Goal: Task Accomplishment & Management: Manage account settings

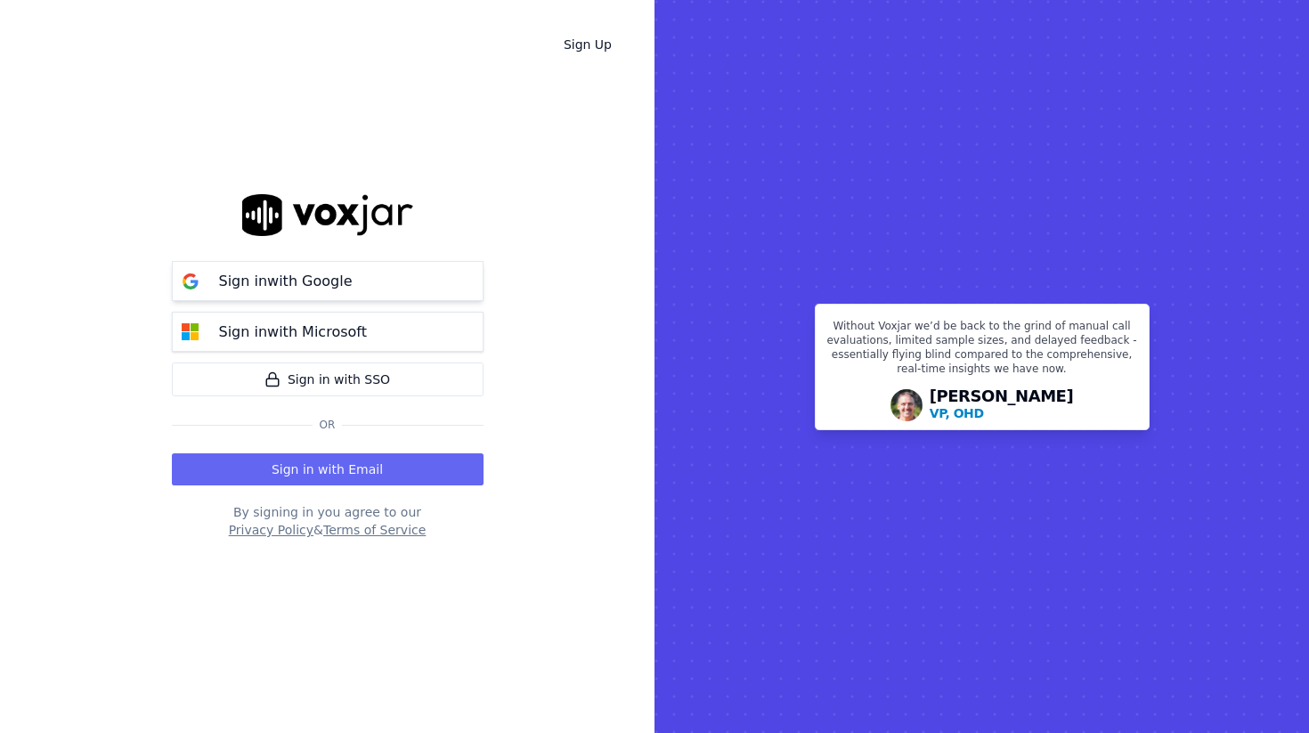
click at [282, 277] on p "Sign in with Google" at bounding box center [286, 281] width 134 height 21
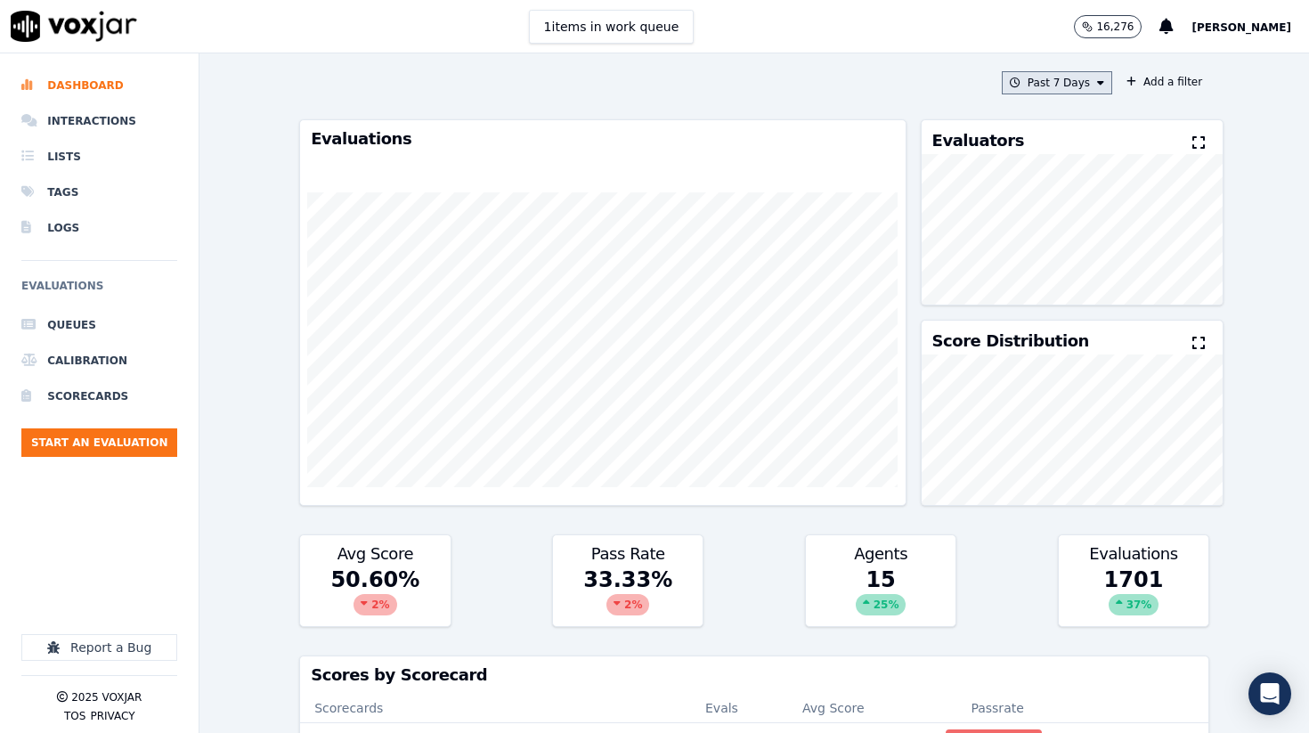
click at [1082, 92] on button "Past 7 Days" at bounding box center [1057, 82] width 110 height 23
click at [1029, 244] on label "This Year" at bounding box center [1052, 243] width 95 height 21
click at [1094, 284] on button "Add" at bounding box center [1086, 287] width 35 height 28
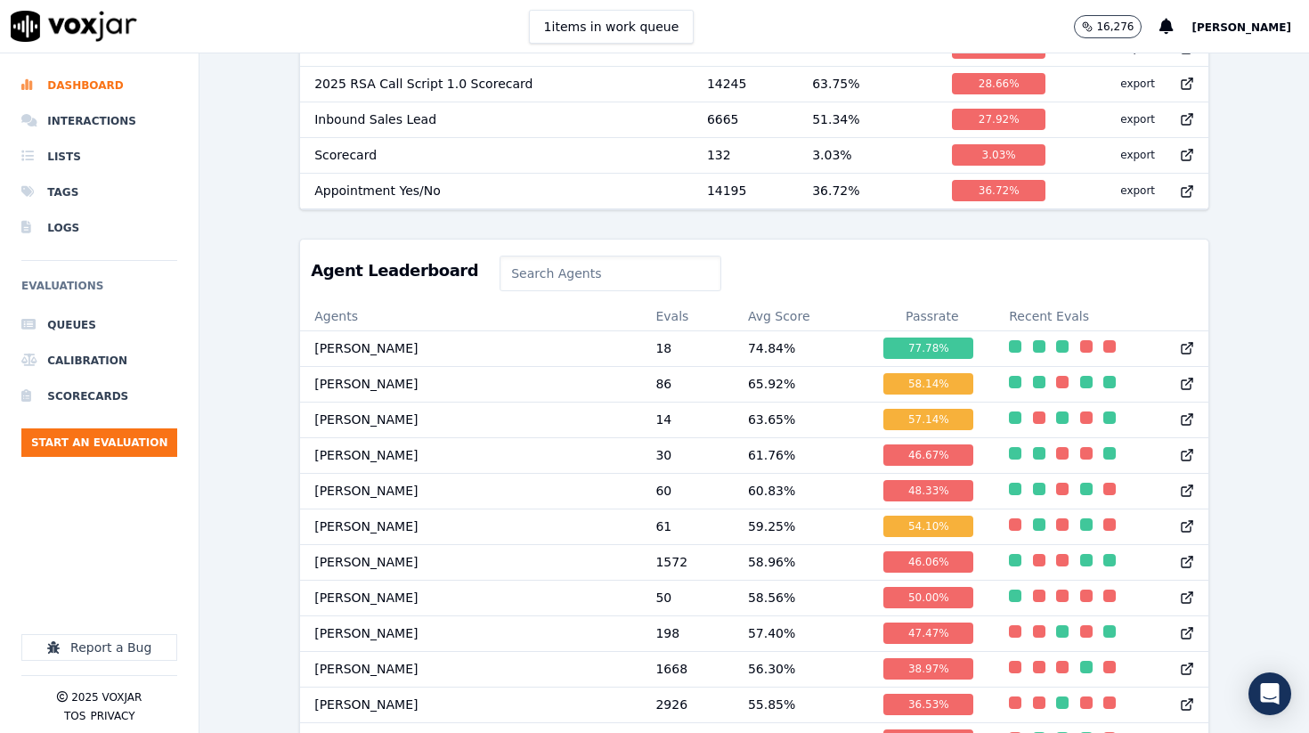
scroll to position [733, 0]
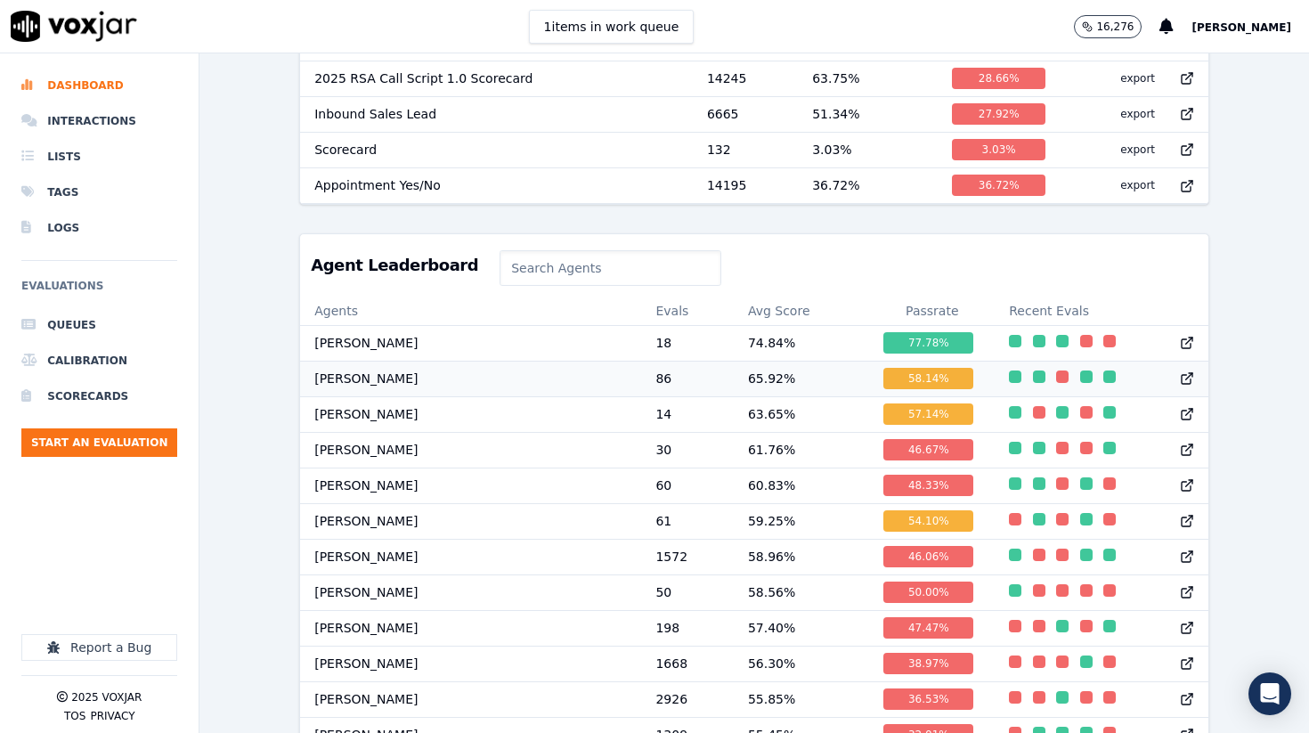
click at [354, 377] on td "Steve Pona" at bounding box center [470, 379] width 341 height 36
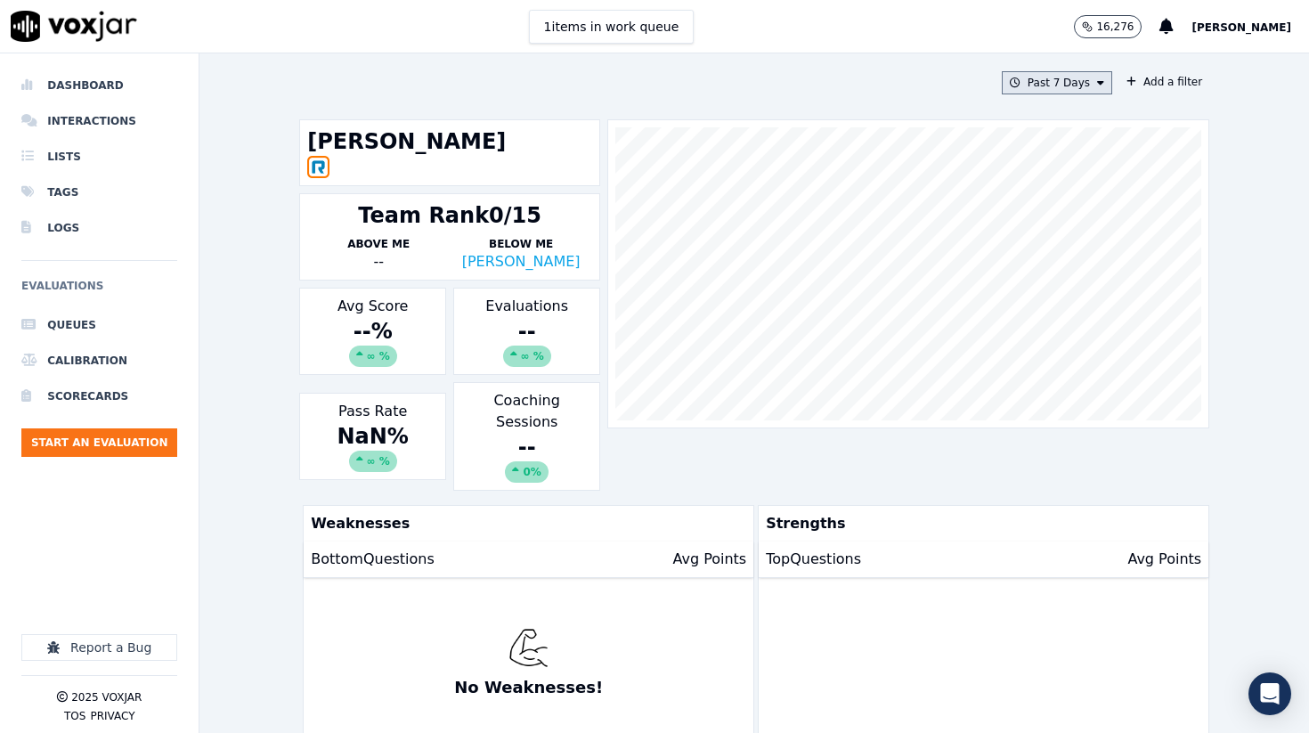
click at [1029, 82] on button "Past 7 Days" at bounding box center [1057, 82] width 110 height 23
drag, startPoint x: 1032, startPoint y: 246, endPoint x: 1046, endPoint y: 269, distance: 27.2
click at [1029, 245] on label "This Year" at bounding box center [1052, 243] width 95 height 21
click at [1071, 282] on button "Add" at bounding box center [1086, 287] width 35 height 28
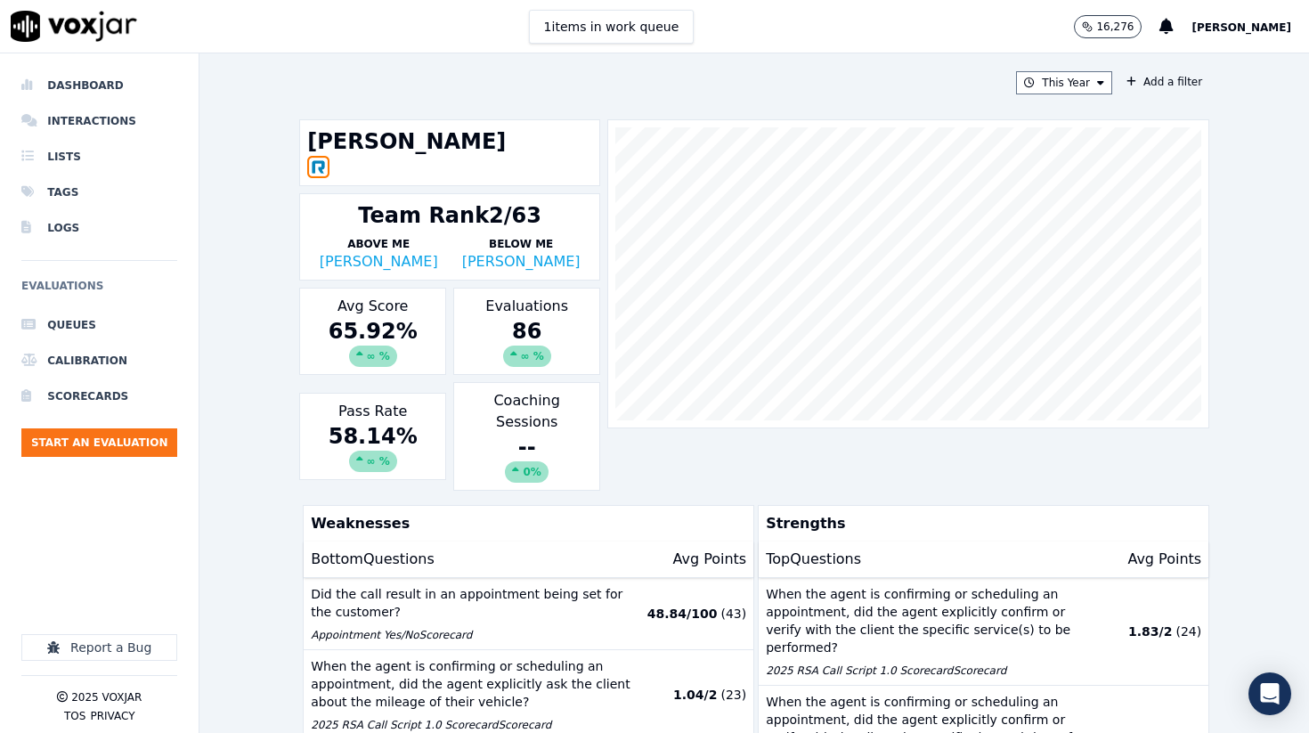
drag, startPoint x: 96, startPoint y: 29, endPoint x: 85, endPoint y: 32, distance: 11.0
click at [96, 29] on img at bounding box center [74, 26] width 126 height 31
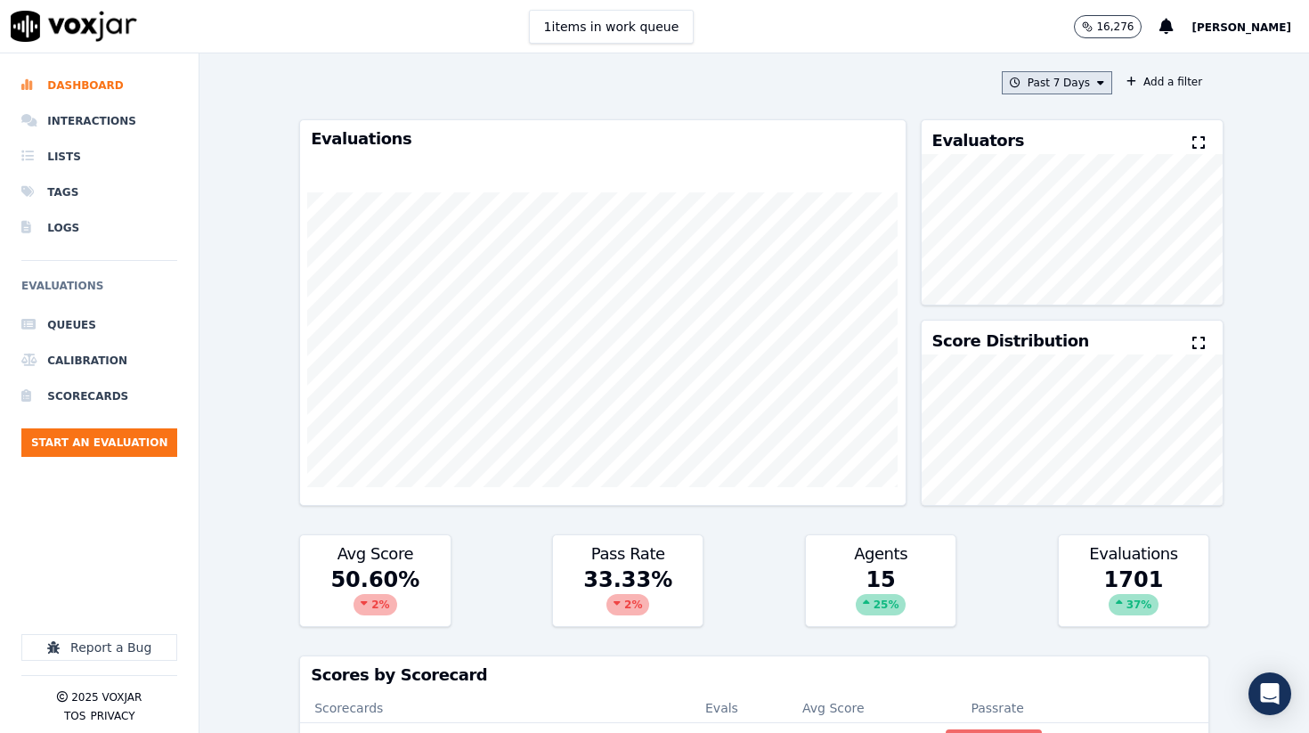
click at [1099, 83] on button "Past 7 Days" at bounding box center [1057, 82] width 110 height 23
click at [1097, 282] on button "Add" at bounding box center [1086, 287] width 35 height 28
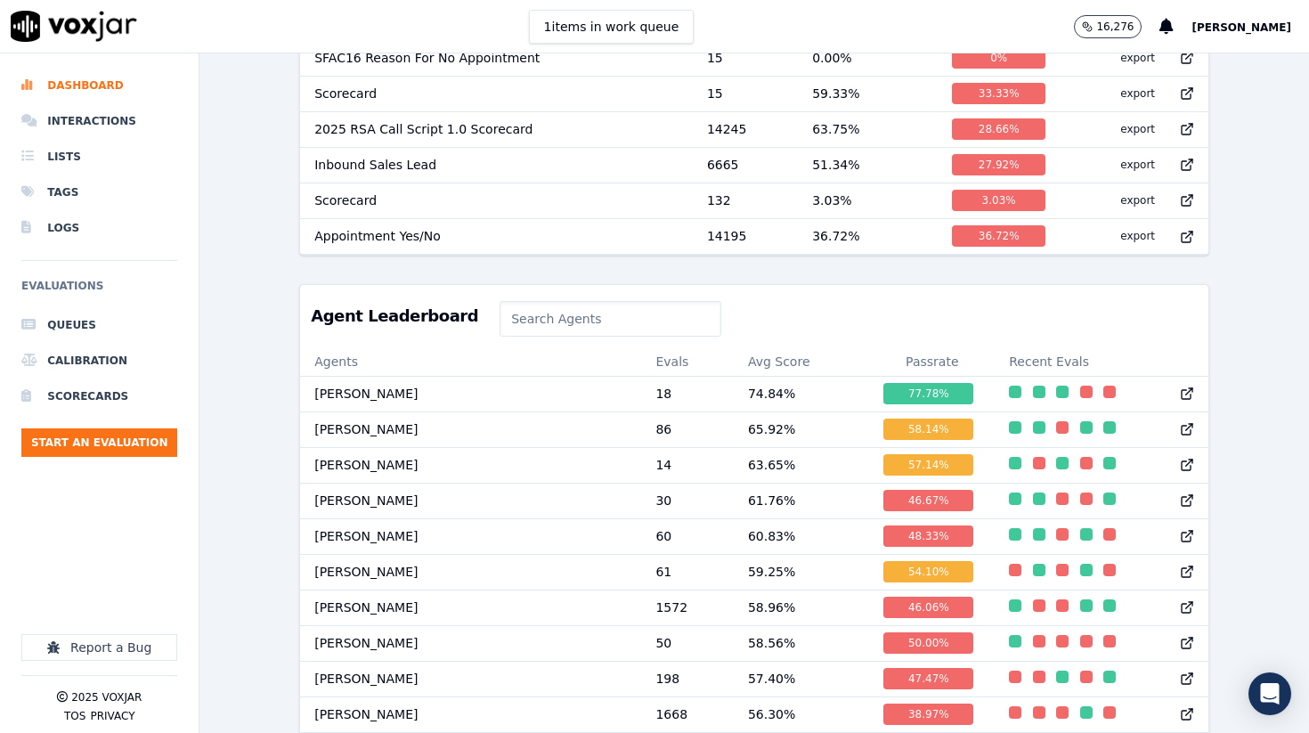
scroll to position [695, 0]
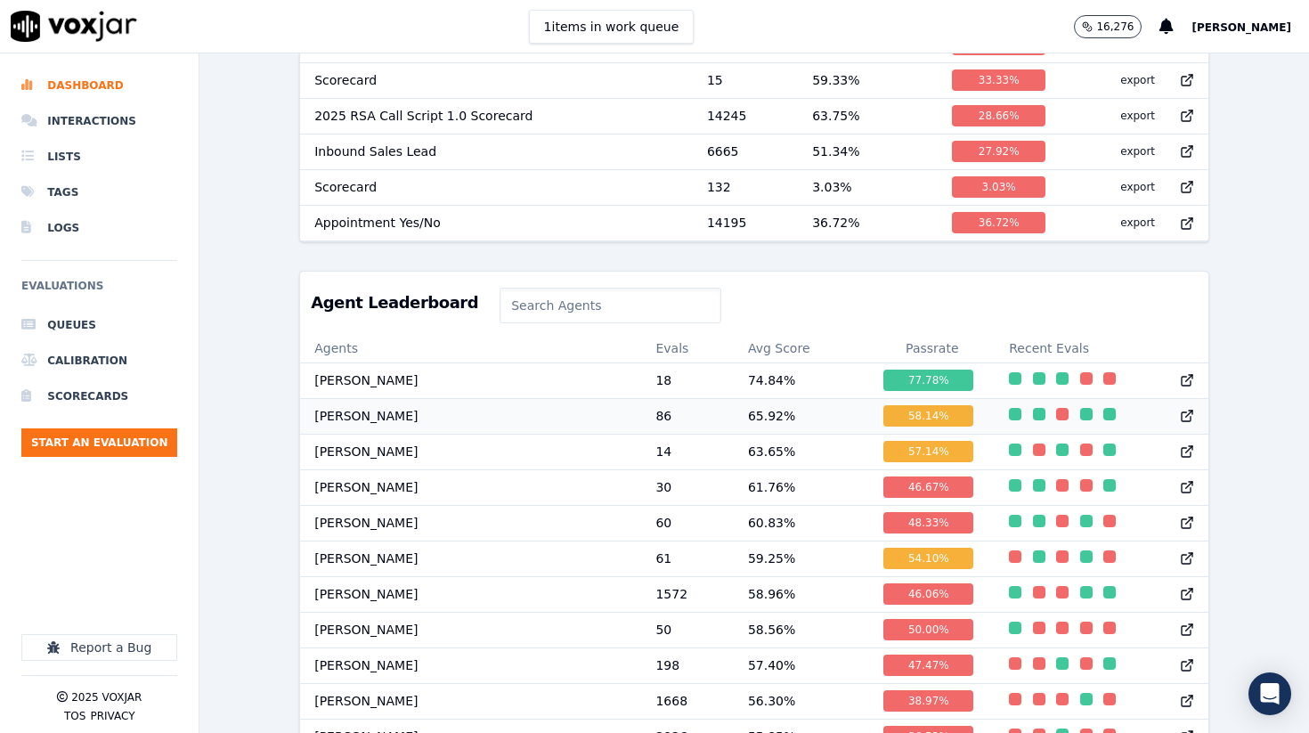
click at [401, 421] on td "Steve Pona" at bounding box center [470, 416] width 341 height 36
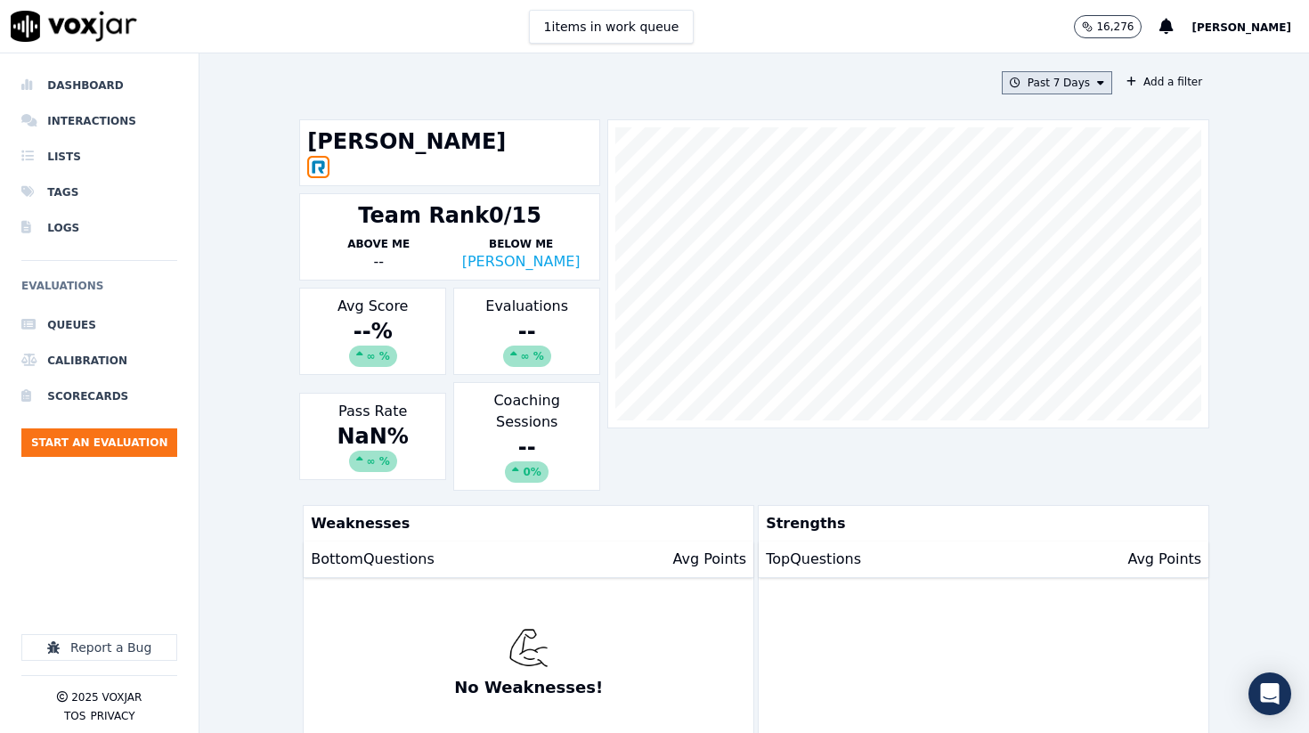
click at [1041, 87] on button "Past 7 Days" at bounding box center [1057, 82] width 110 height 23
click at [1030, 243] on label "This Year" at bounding box center [1052, 243] width 95 height 21
click at [1088, 285] on button "Add" at bounding box center [1086, 287] width 35 height 28
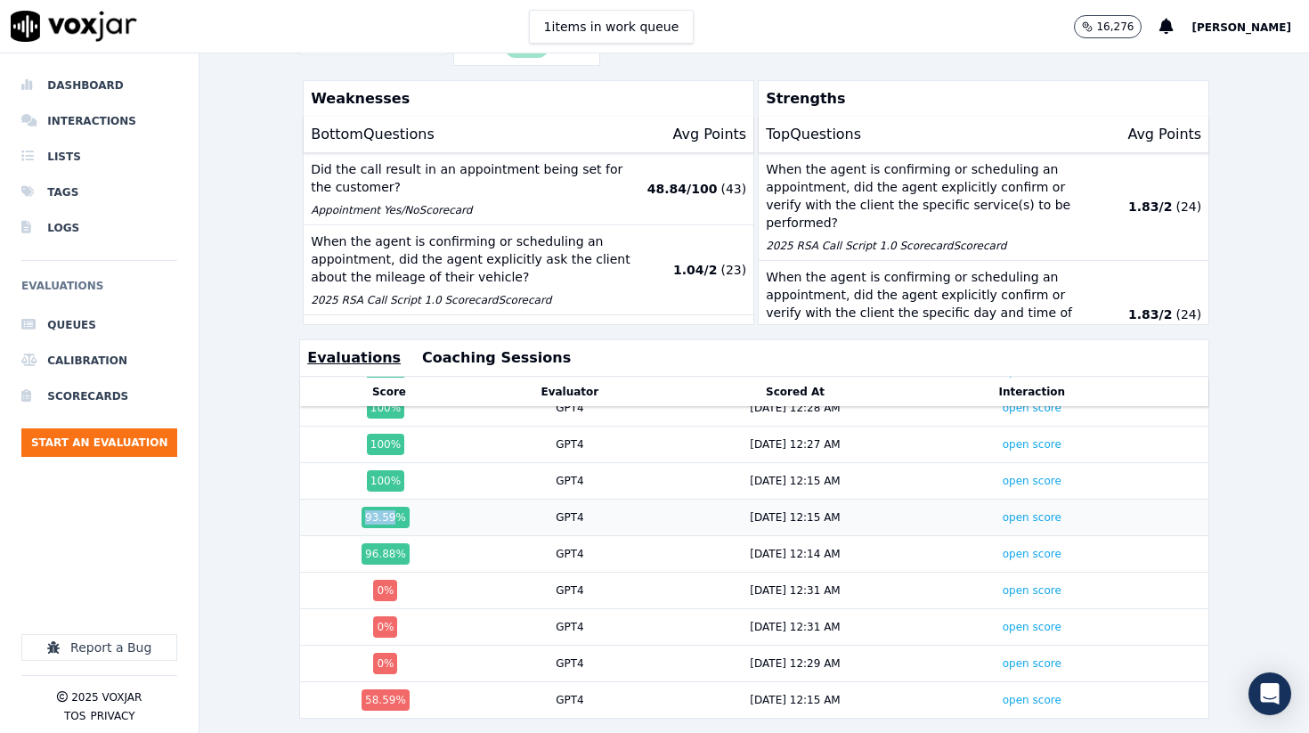
scroll to position [335, 0]
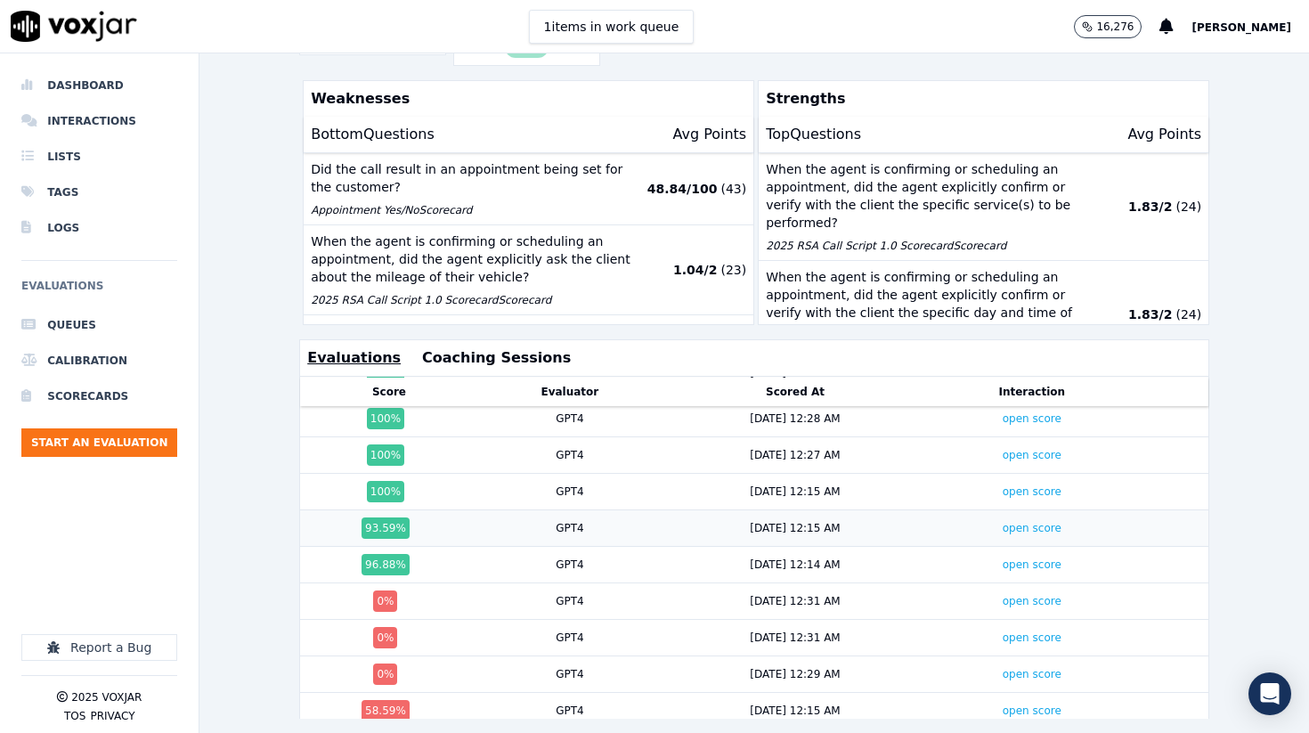
click at [395, 510] on td "93.59 %" at bounding box center [389, 528] width 178 height 37
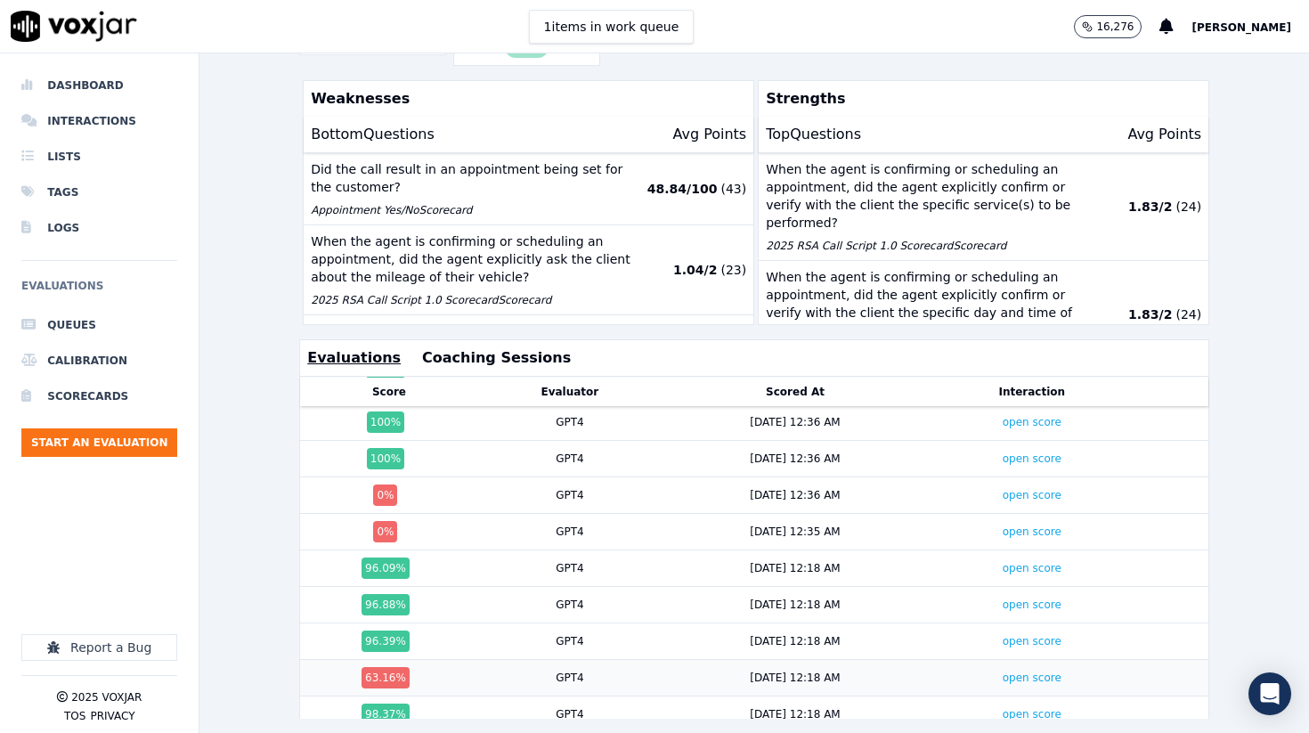
scroll to position [822, 0]
